Goal: Submit feedback/report problem: Submit feedback/report problem

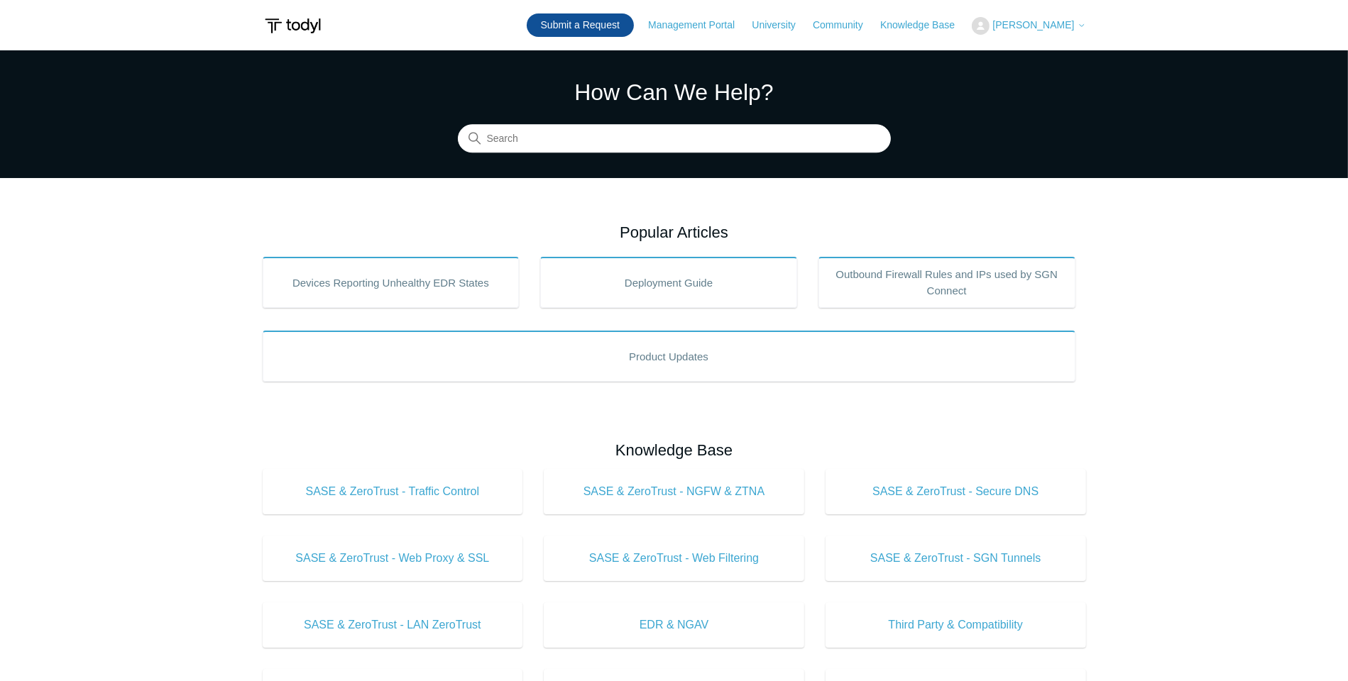
click at [566, 22] on link "Submit a Request" at bounding box center [580, 24] width 107 height 23
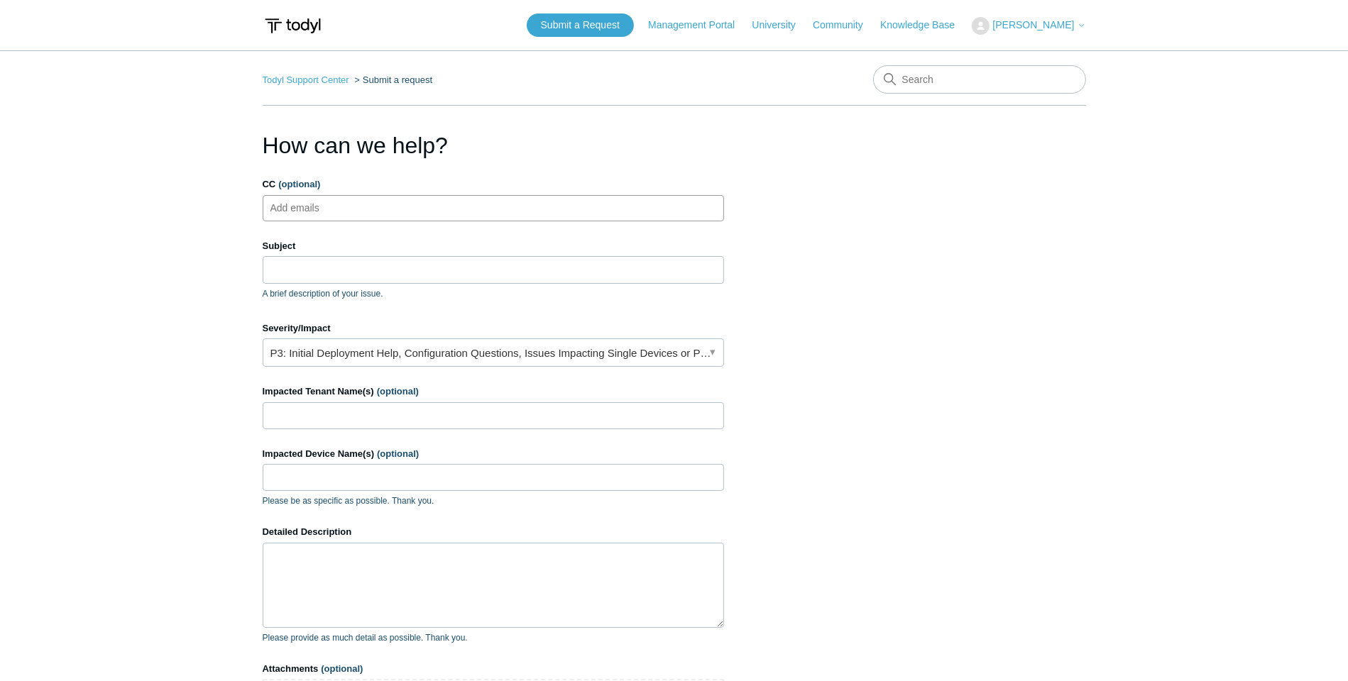
click at [322, 201] on input "CC (optional)" at bounding box center [307, 207] width 84 height 21
type input "pdsarkisian@evo4it.com"
type input "W"
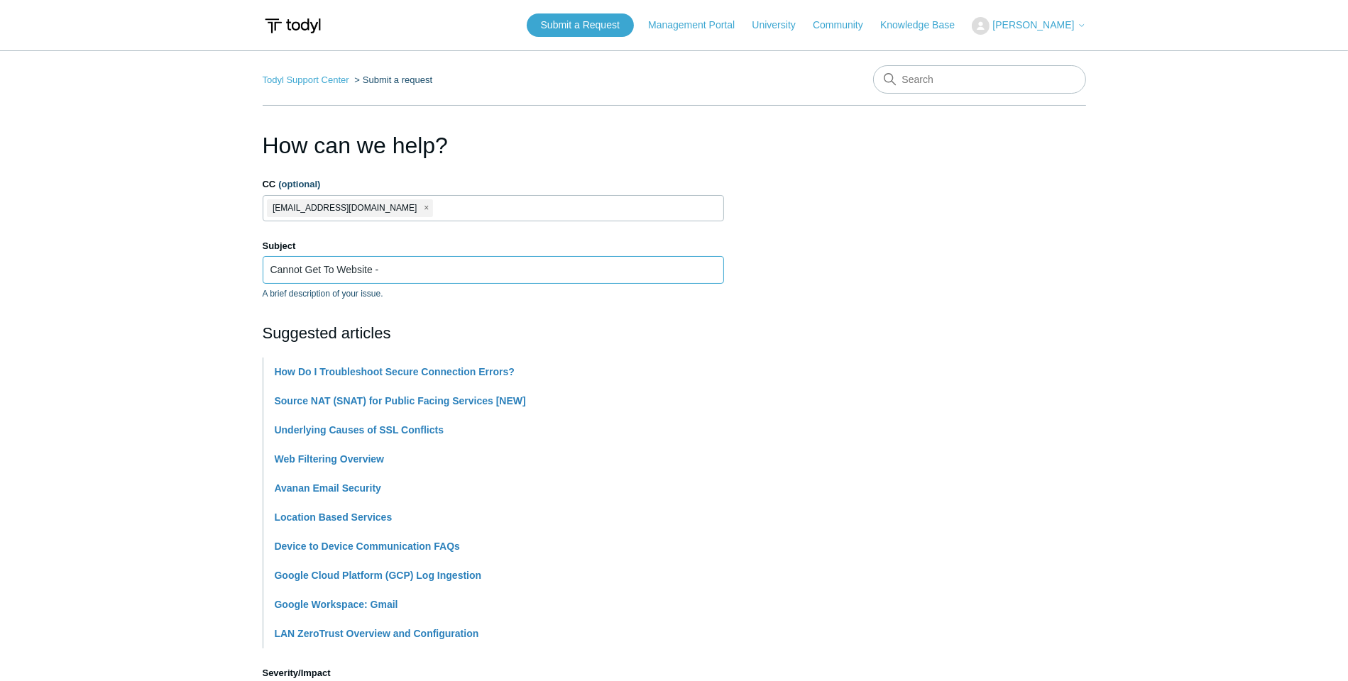
paste input "https://www.3rdcc.org/odyssey-public-access-(opa)"
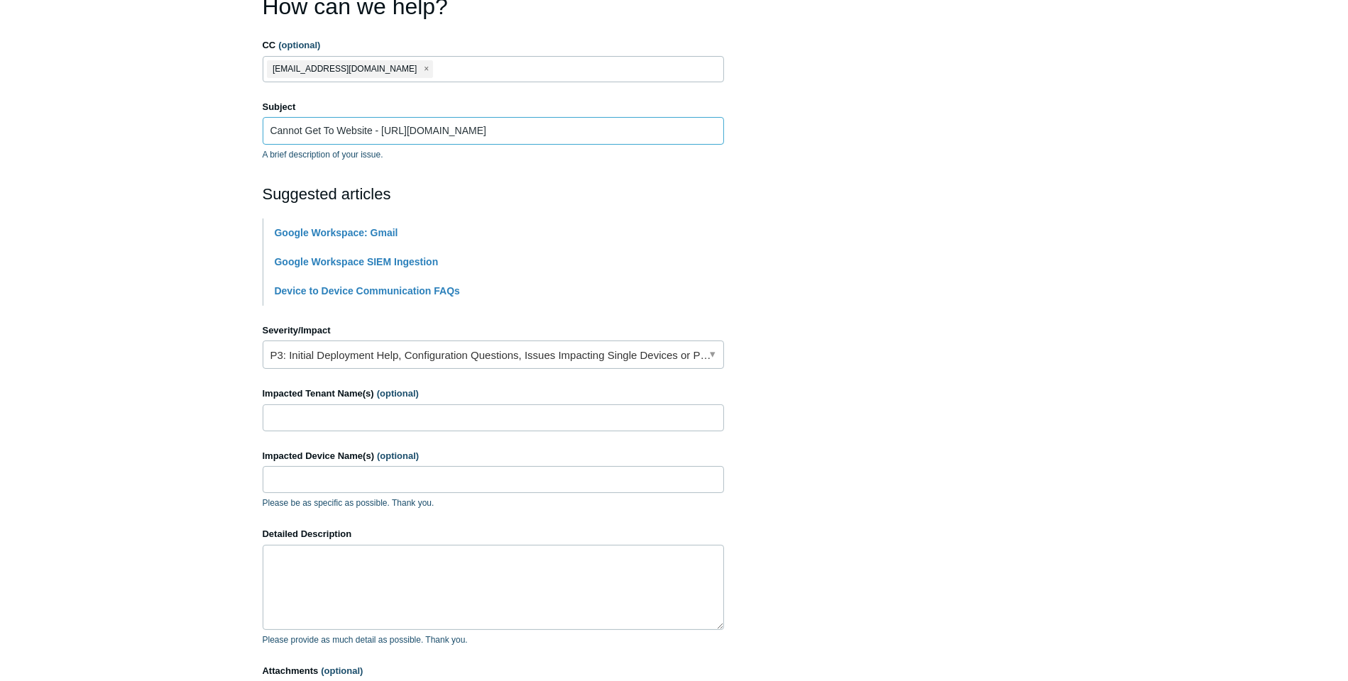
scroll to position [142, 0]
type input "Cannot Get To Website - [URL][DOMAIN_NAME]"
click at [716, 346] on link "P3: Initial Deployment Help, Configuration Questions, Issues Impacting Single D…" at bounding box center [493, 352] width 461 height 28
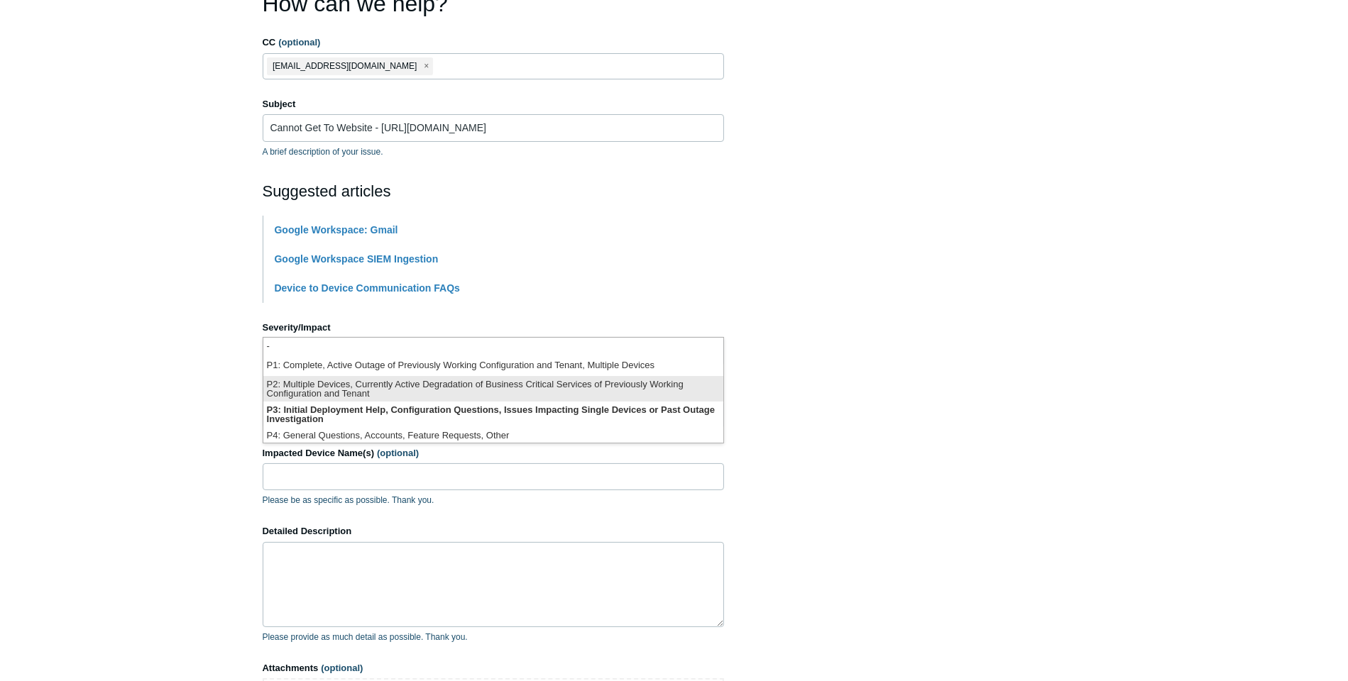
click at [602, 385] on li "P2: Multiple Devices, Currently Active Degradation of Business Critical Service…" at bounding box center [493, 389] width 460 height 26
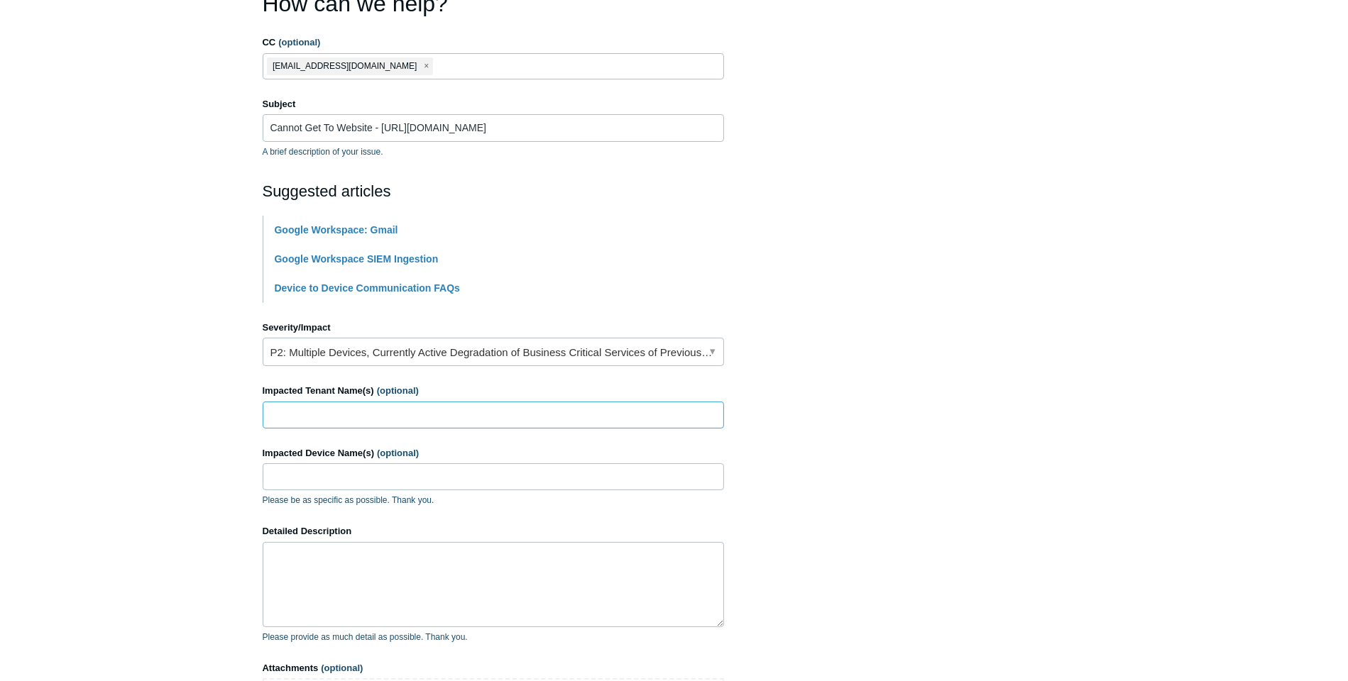
click at [283, 410] on input "Impacted Tenant Name(s) (optional)" at bounding box center [493, 415] width 461 height 27
type input "GHL-Galloway Hommel Law"
click at [304, 477] on input "Impacted Device Name(s) (optional)" at bounding box center [493, 477] width 461 height 27
type input "All Devices - Workstations & Laptops"
click at [341, 554] on textarea "Detailed Description" at bounding box center [493, 584] width 461 height 85
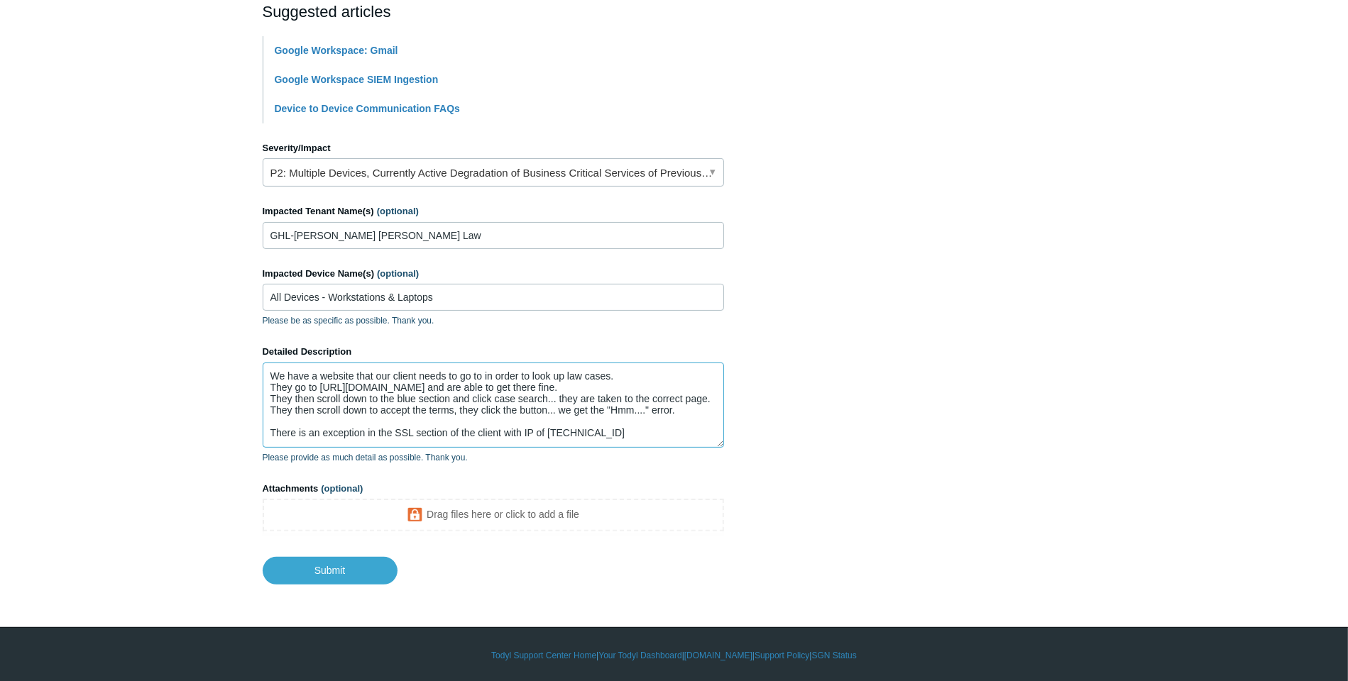
scroll to position [14, 0]
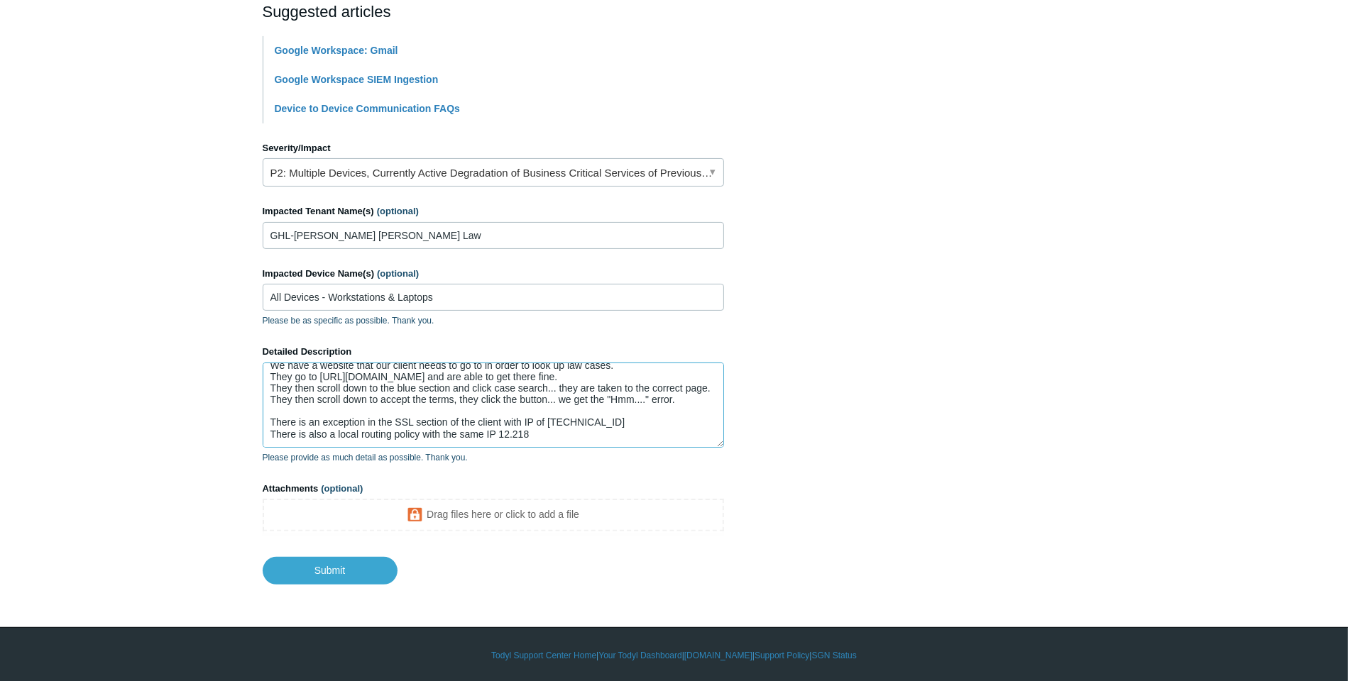
click at [576, 427] on textarea "We have a website that our client needs to go to in order to look up law cases.…" at bounding box center [493, 405] width 461 height 85
click at [537, 439] on textarea "We have a website that our client needs to go to in order to look up law cases.…" at bounding box center [493, 405] width 461 height 85
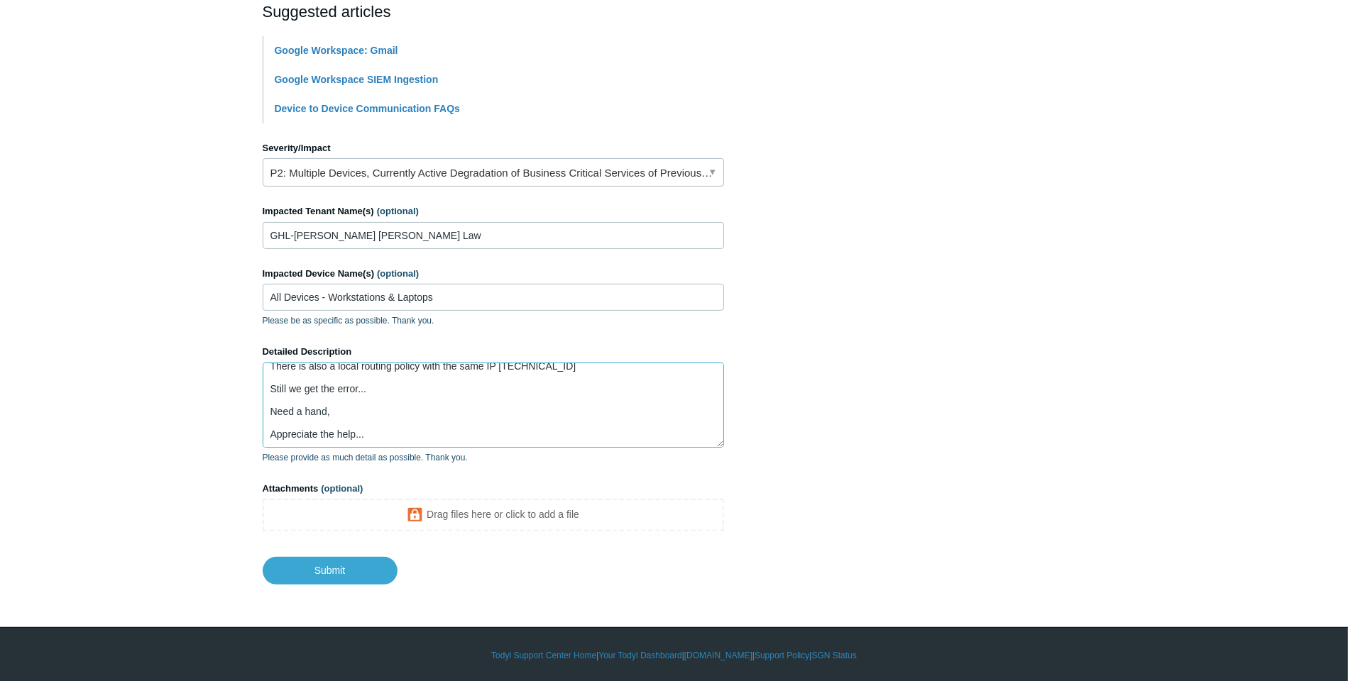
scroll to position [106, 0]
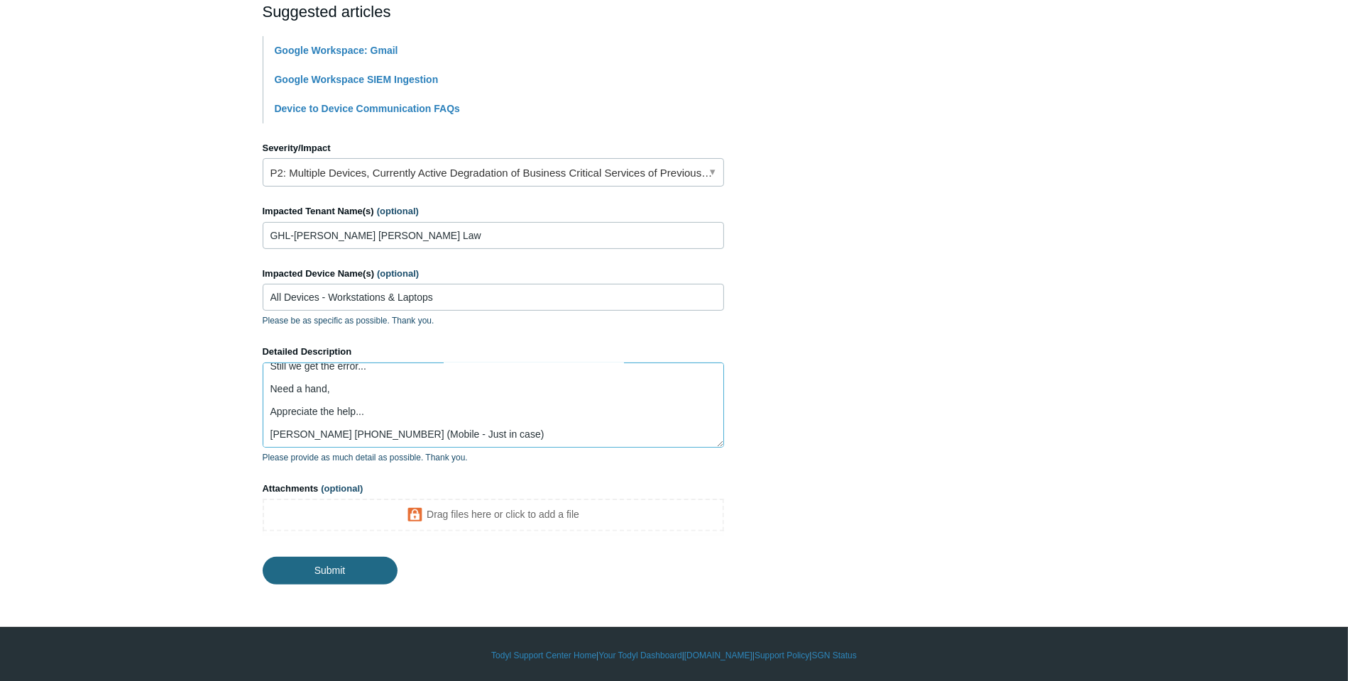
type textarea "We have a website that our client needs to go to in order to look up law cases.…"
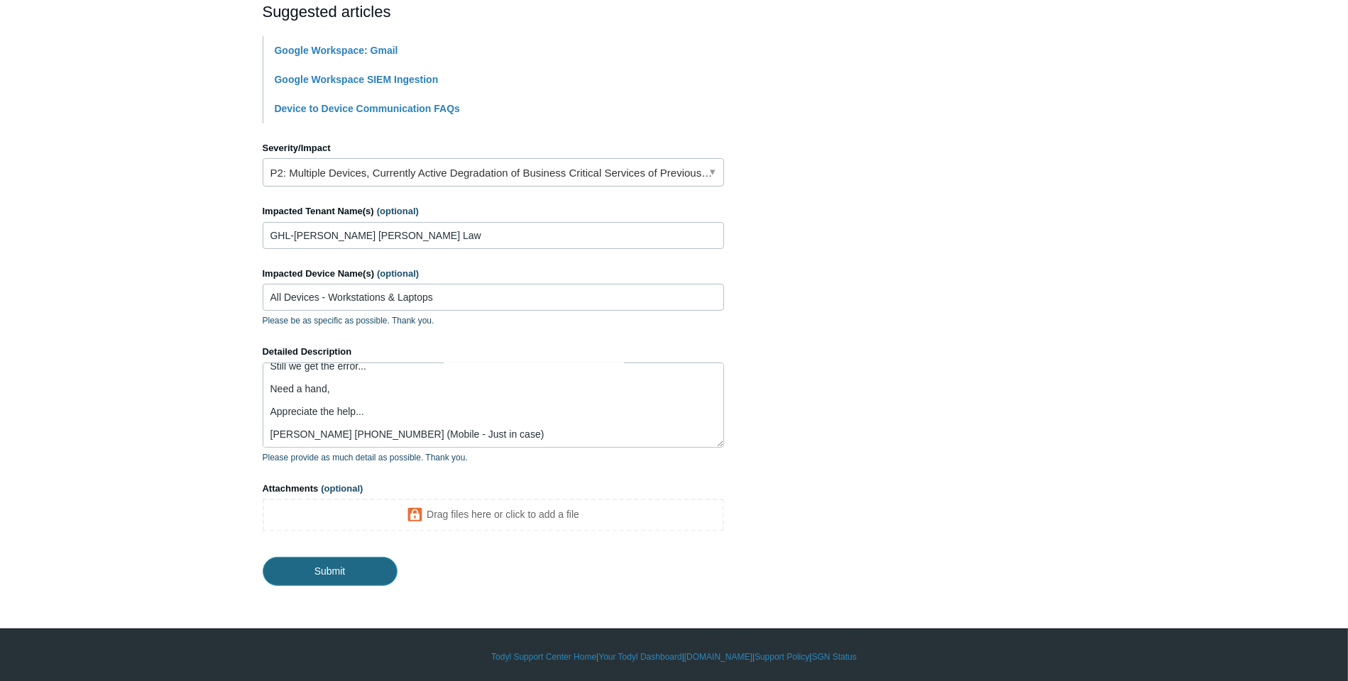
click at [329, 570] on input "Submit" at bounding box center [330, 571] width 135 height 28
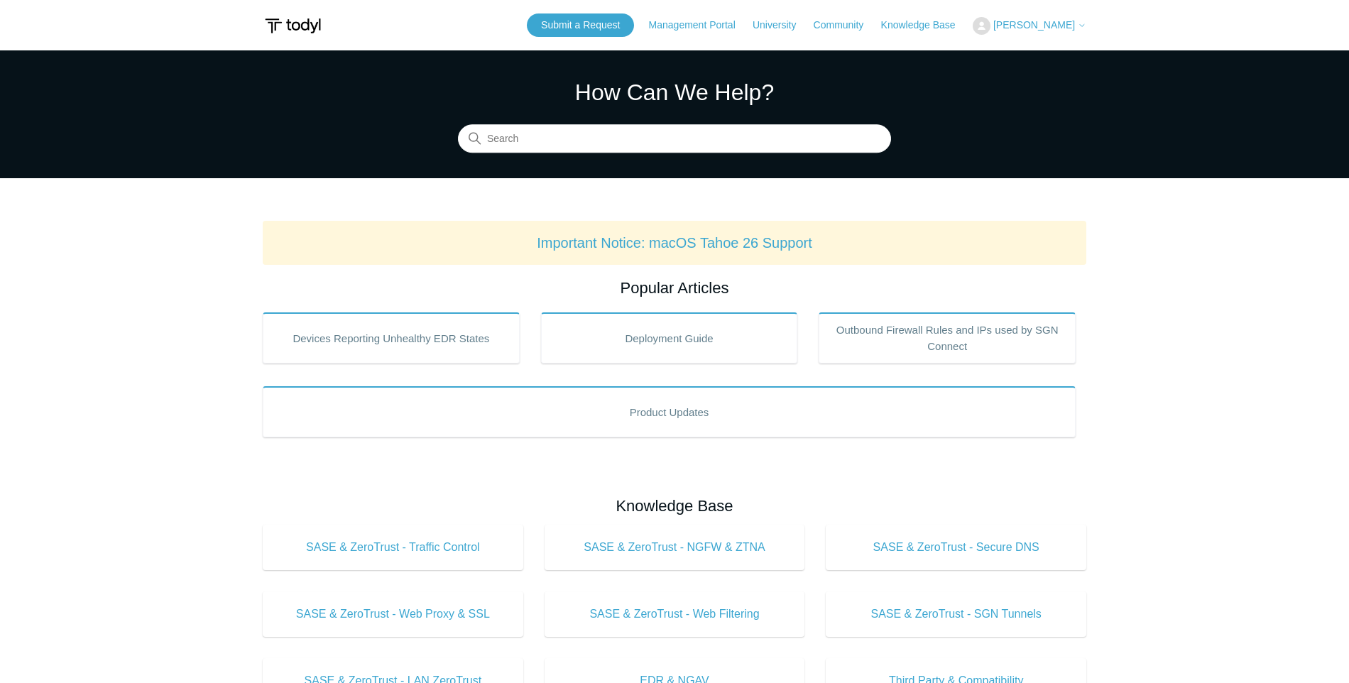
click at [1070, 20] on span "[PERSON_NAME]" at bounding box center [1034, 24] width 82 height 11
click at [1036, 50] on link "My Support Requests" at bounding box center [1042, 55] width 138 height 25
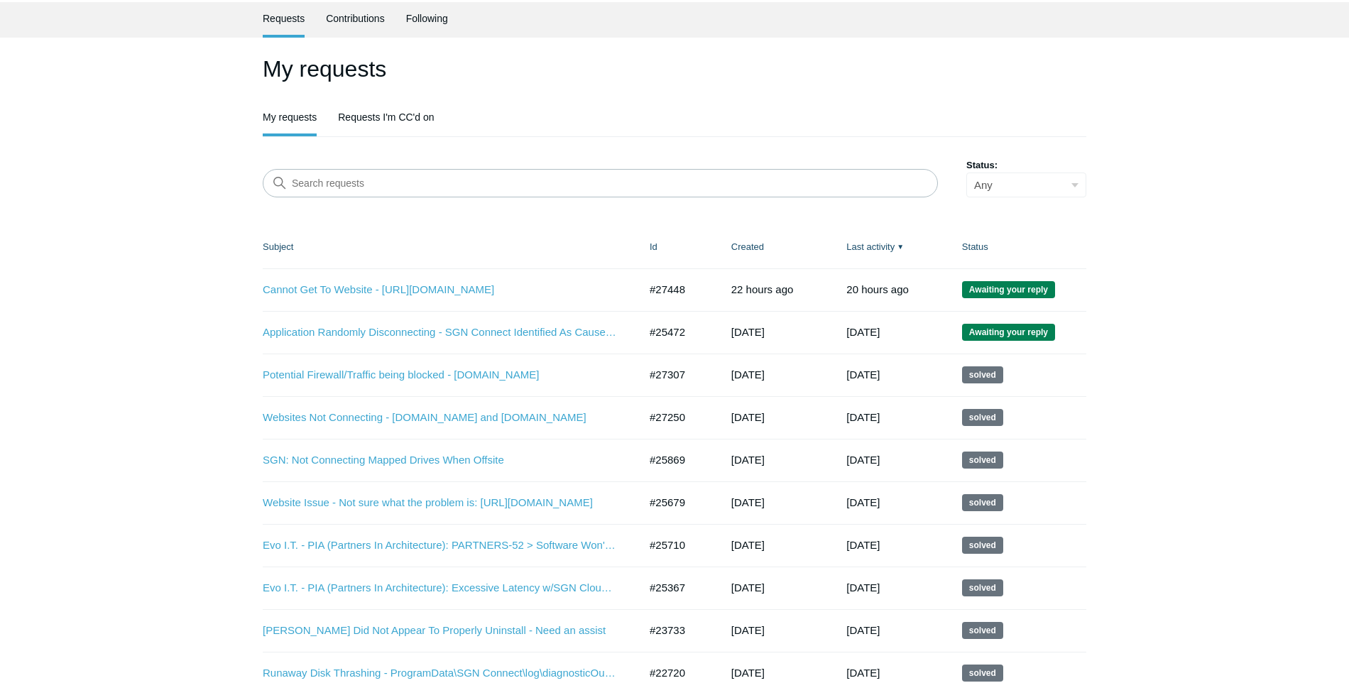
scroll to position [71, 0]
